Goal: Task Accomplishment & Management: Use online tool/utility

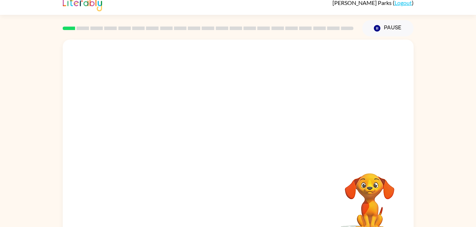
scroll to position [22, 0]
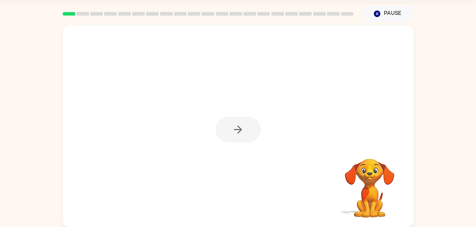
click at [258, 157] on div at bounding box center [238, 126] width 351 height 202
click at [237, 130] on icon "button" at bounding box center [238, 130] width 8 height 8
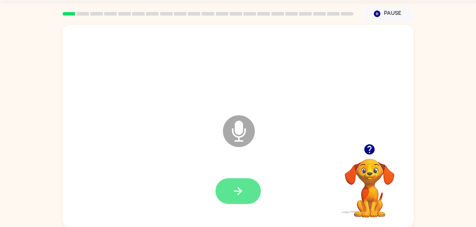
click at [234, 181] on button "button" at bounding box center [237, 191] width 45 height 26
click at [233, 193] on icon "button" at bounding box center [238, 191] width 12 height 12
click at [249, 182] on button "button" at bounding box center [237, 191] width 45 height 26
click at [236, 199] on button "button" at bounding box center [237, 191] width 45 height 26
click at [236, 194] on icon "button" at bounding box center [238, 191] width 12 height 12
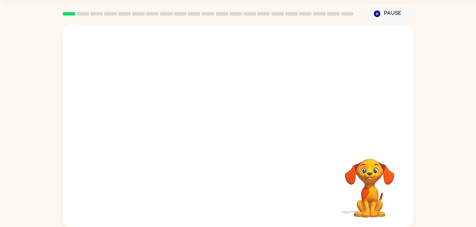
click at [330, 177] on div at bounding box center [238, 192] width 336 height 58
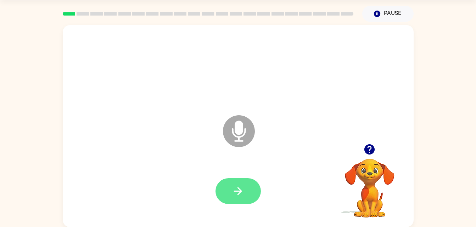
click at [240, 197] on icon "button" at bounding box center [238, 191] width 12 height 12
click at [230, 200] on button "button" at bounding box center [237, 191] width 45 height 26
click at [239, 197] on icon "button" at bounding box center [238, 191] width 12 height 12
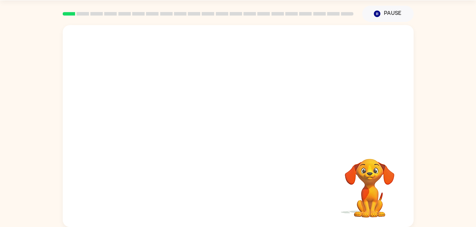
click at [239, 197] on div at bounding box center [238, 192] width 336 height 58
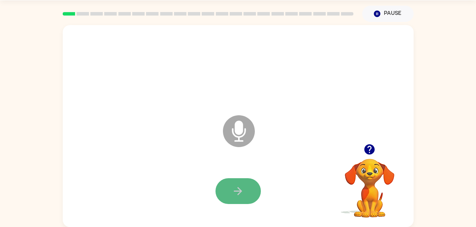
click at [245, 197] on button "button" at bounding box center [237, 191] width 45 height 26
click at [231, 125] on icon at bounding box center [239, 131] width 32 height 32
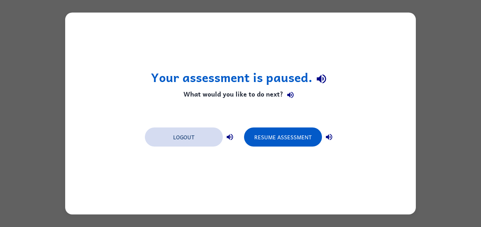
click at [198, 140] on button "Logout" at bounding box center [184, 137] width 78 height 19
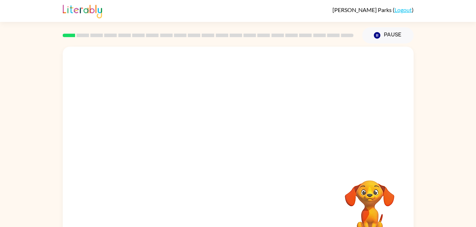
scroll to position [22, 0]
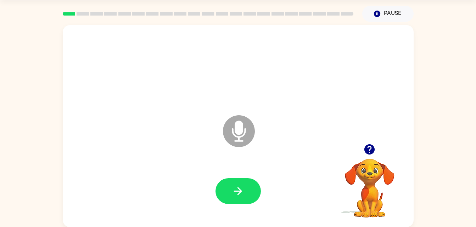
click at [240, 132] on icon "Microphone The Microphone is here when it is your turn to talk" at bounding box center [274, 140] width 106 height 53
click at [368, 147] on icon "button" at bounding box center [369, 149] width 12 height 12
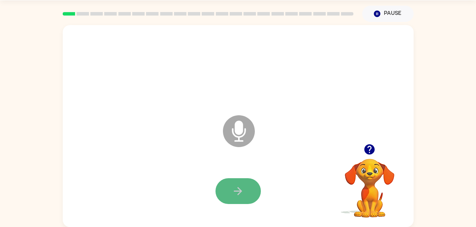
click at [228, 188] on button "button" at bounding box center [237, 191] width 45 height 26
click at [222, 199] on button "button" at bounding box center [237, 191] width 45 height 26
click at [243, 198] on button "button" at bounding box center [237, 191] width 45 height 26
click at [241, 189] on icon "button" at bounding box center [238, 191] width 12 height 12
click at [227, 186] on button "button" at bounding box center [237, 191] width 45 height 26
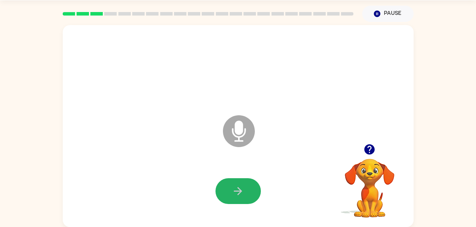
click at [227, 186] on button "button" at bounding box center [237, 191] width 45 height 26
